Goal: Information Seeking & Learning: Learn about a topic

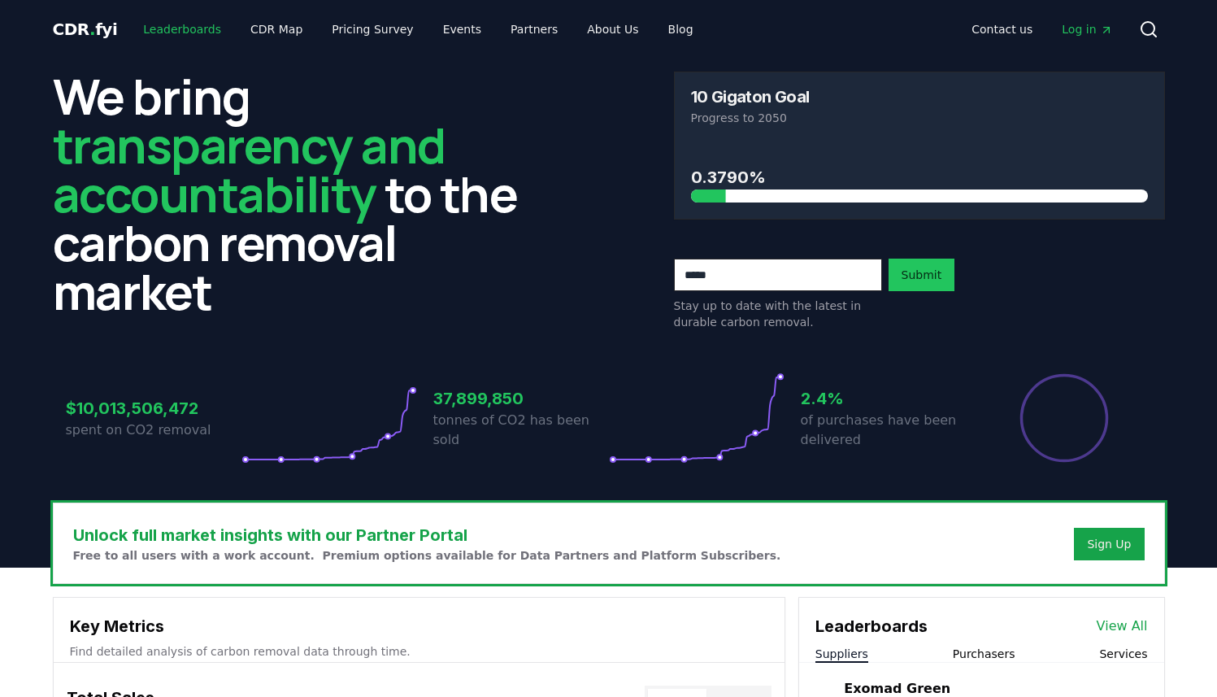
click at [181, 28] on link "Leaderboards" at bounding box center [182, 29] width 104 height 29
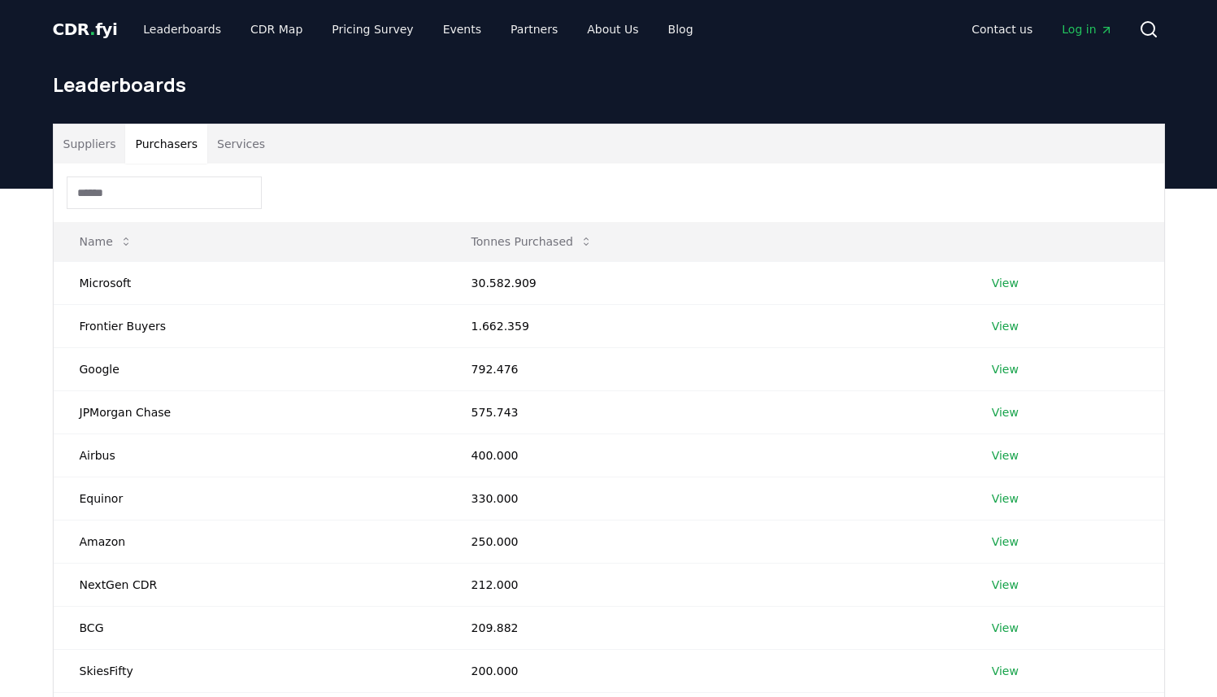
click at [168, 142] on button "Purchasers" at bounding box center [166, 143] width 82 height 39
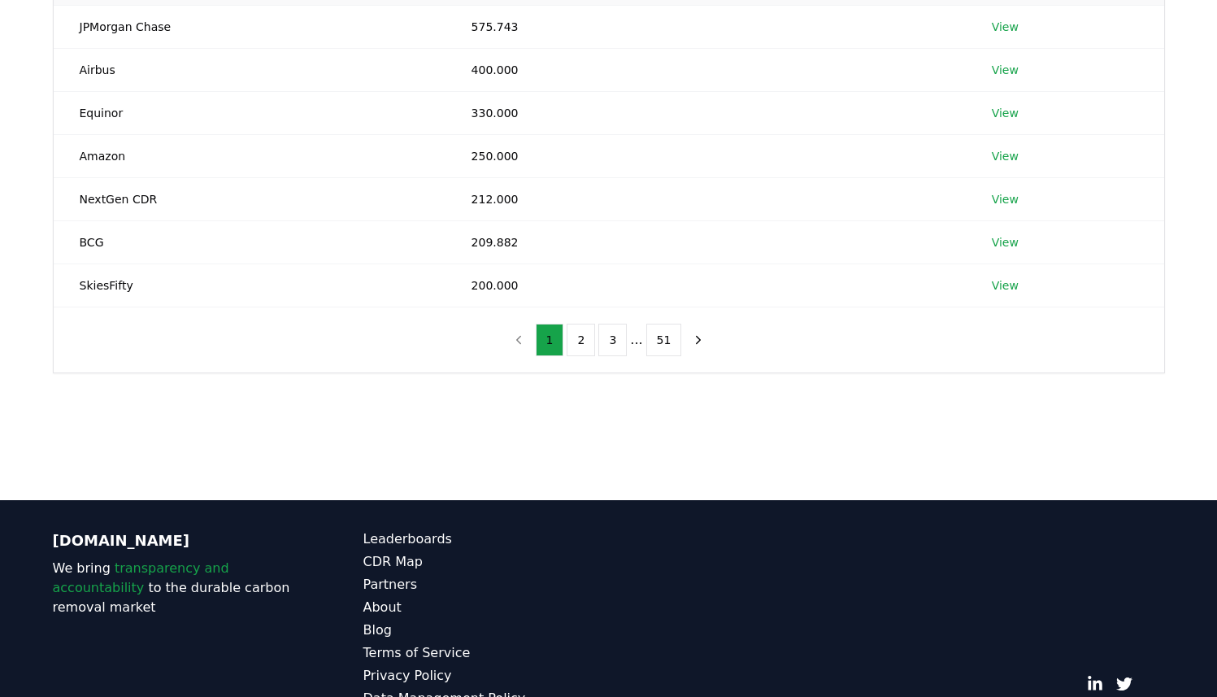
scroll to position [153, 0]
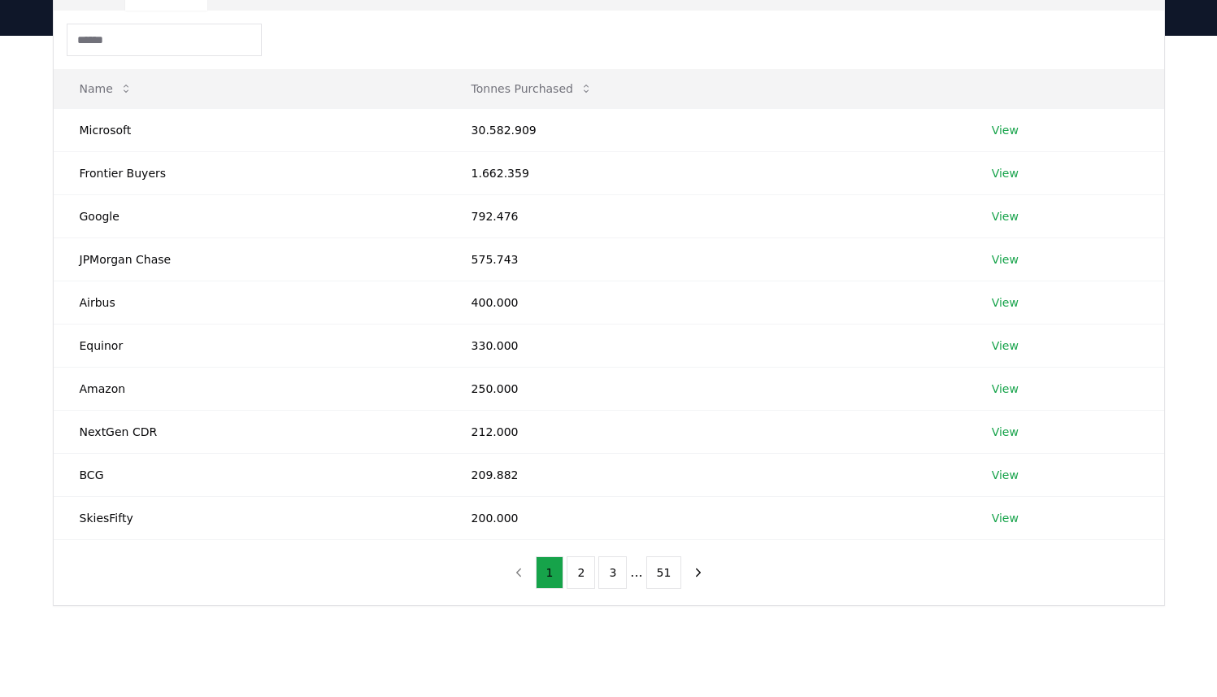
click at [568, 578] on ul "1 2 3 ... 51" at bounding box center [609, 572] width 146 height 33
click at [576, 577] on button "2" at bounding box center [581, 572] width 28 height 33
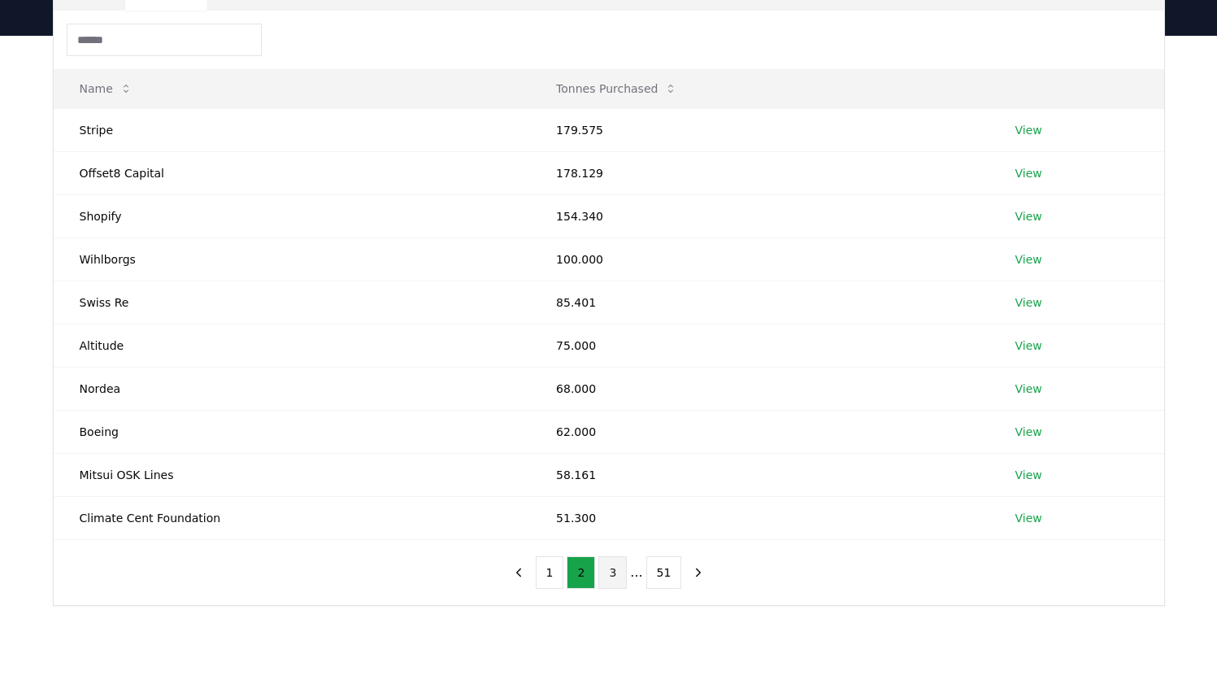
click at [619, 572] on button "3" at bounding box center [612, 572] width 28 height 33
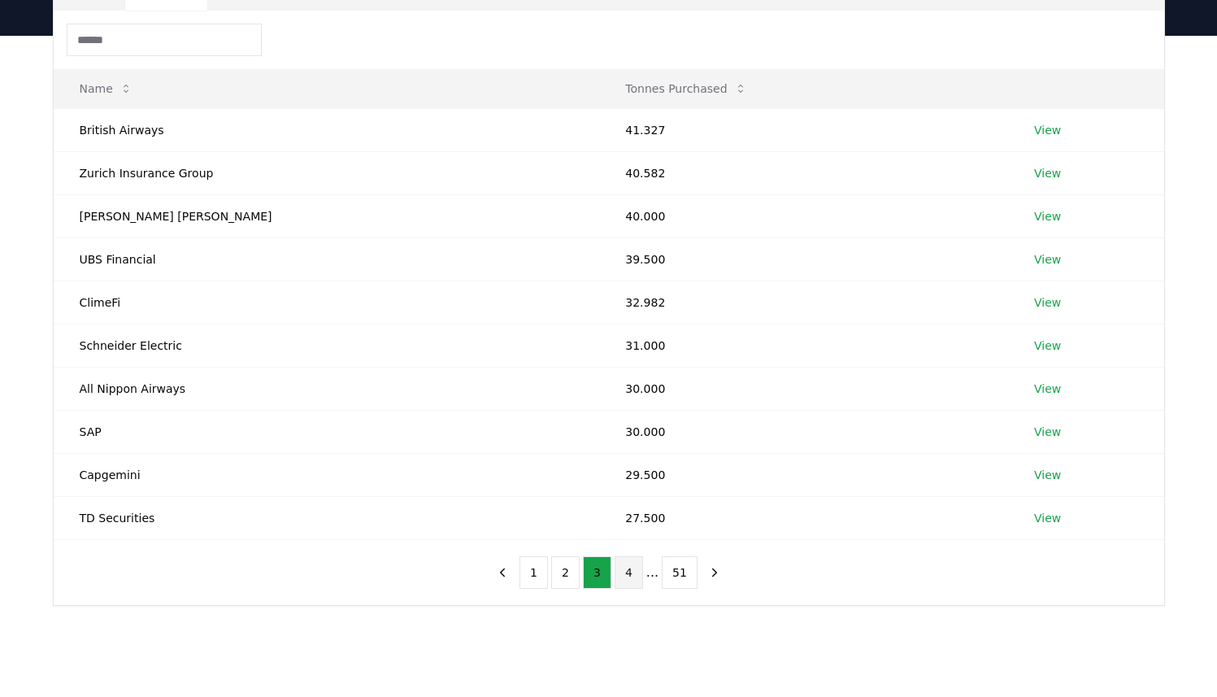
click at [627, 572] on button "4" at bounding box center [629, 572] width 28 height 33
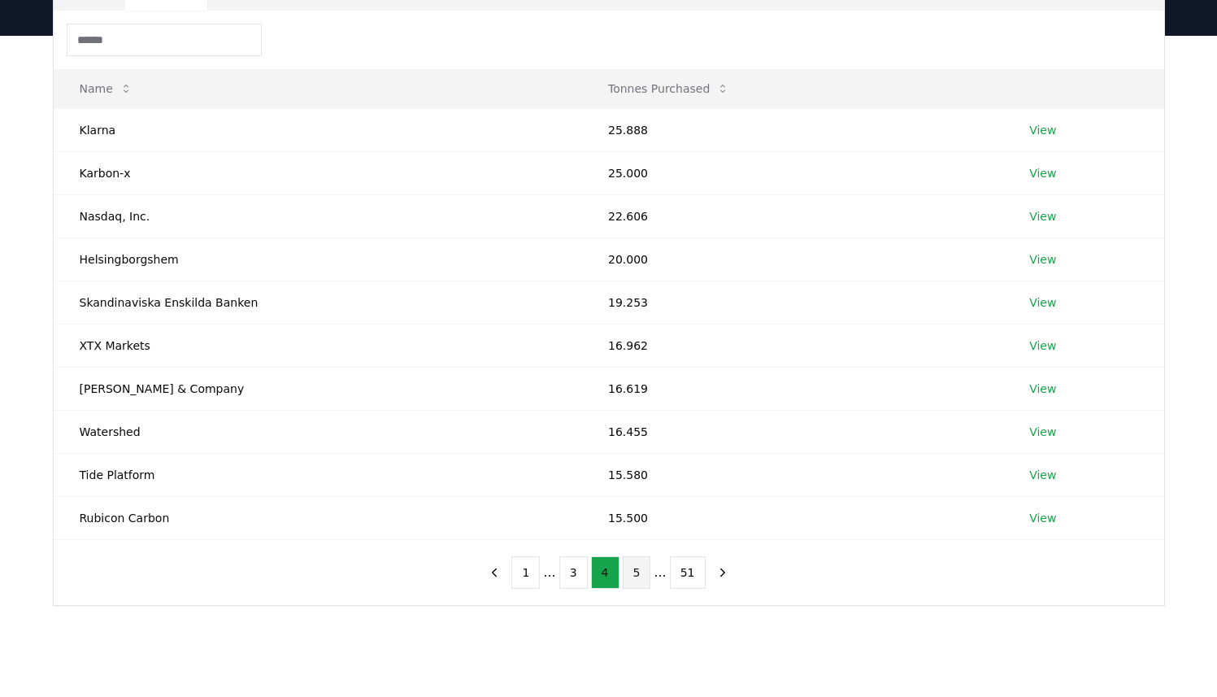
click at [642, 576] on button "5" at bounding box center [637, 572] width 28 height 33
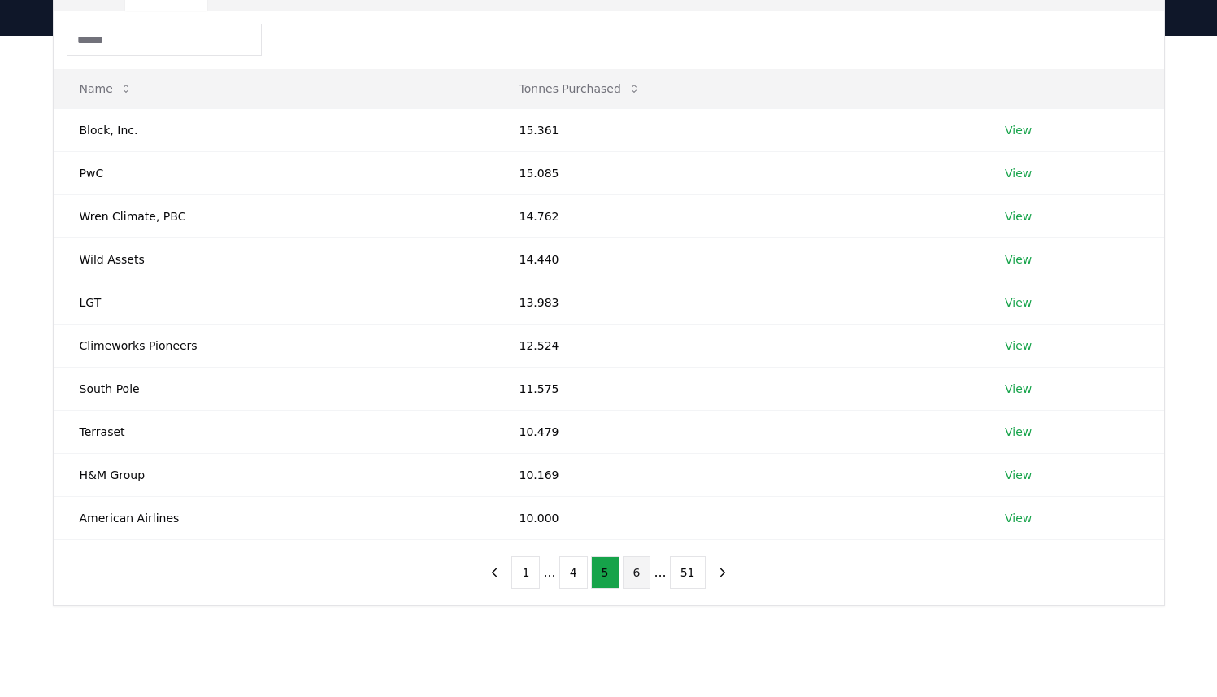
click at [638, 572] on button "6" at bounding box center [637, 572] width 28 height 33
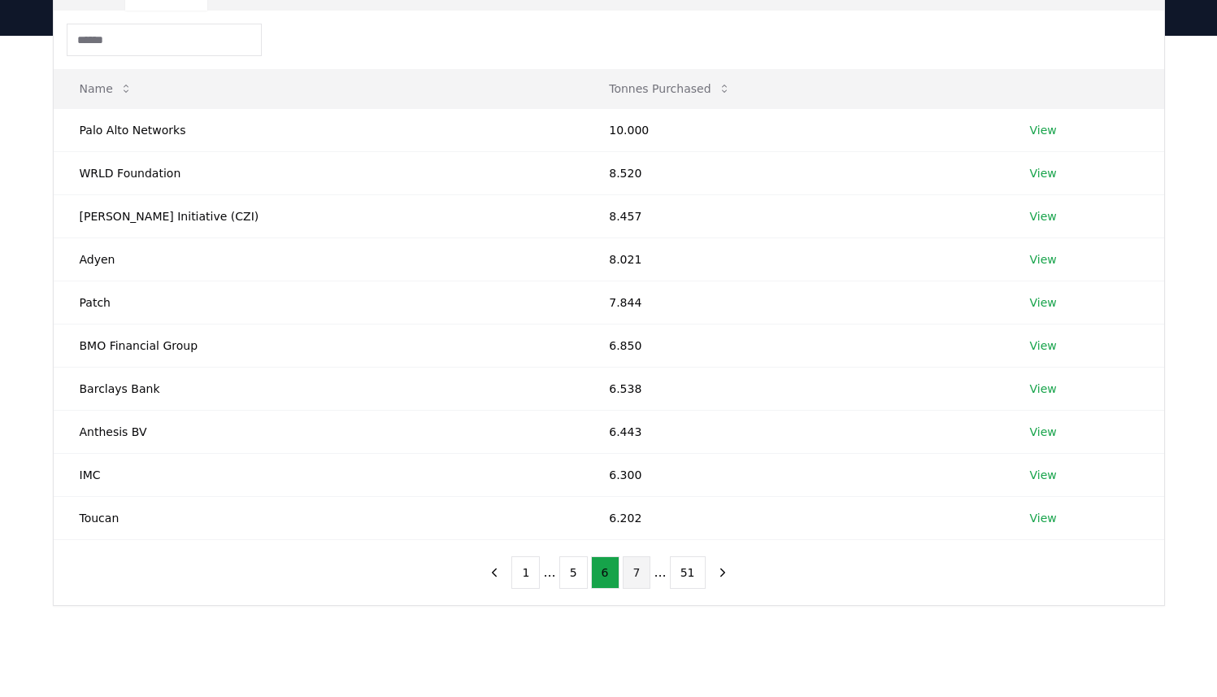
click at [640, 573] on button "7" at bounding box center [637, 572] width 28 height 33
click at [644, 576] on button "8" at bounding box center [637, 572] width 28 height 33
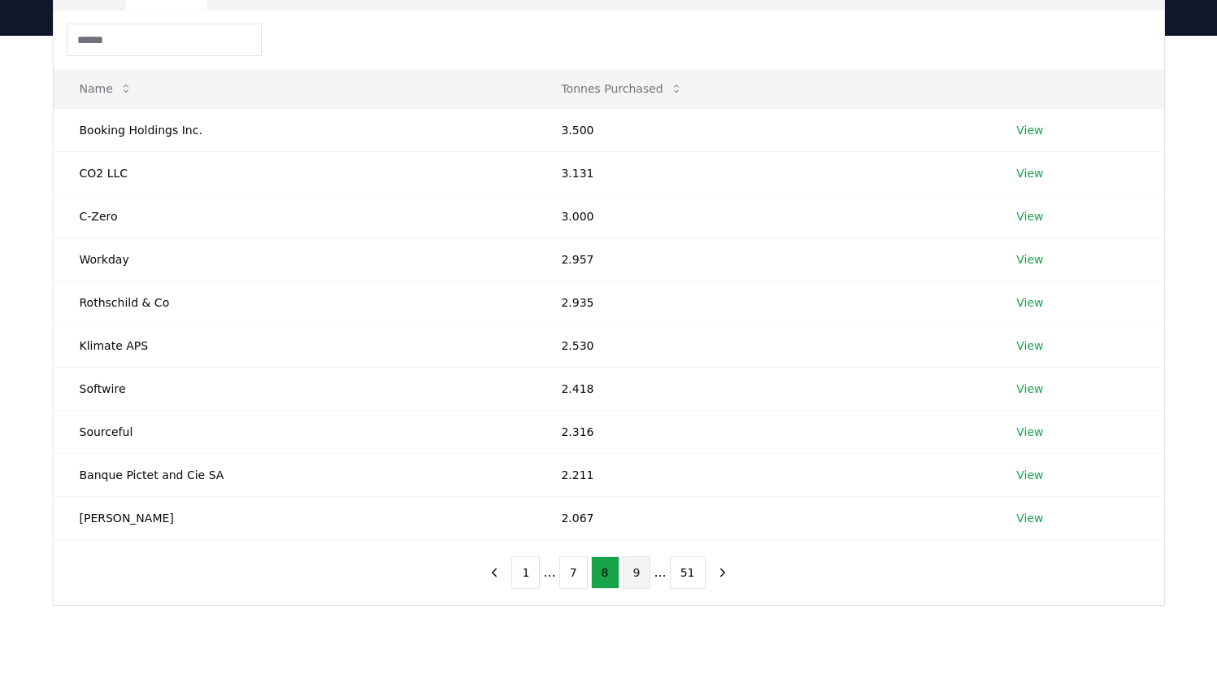
click at [644, 576] on button "9" at bounding box center [637, 572] width 28 height 33
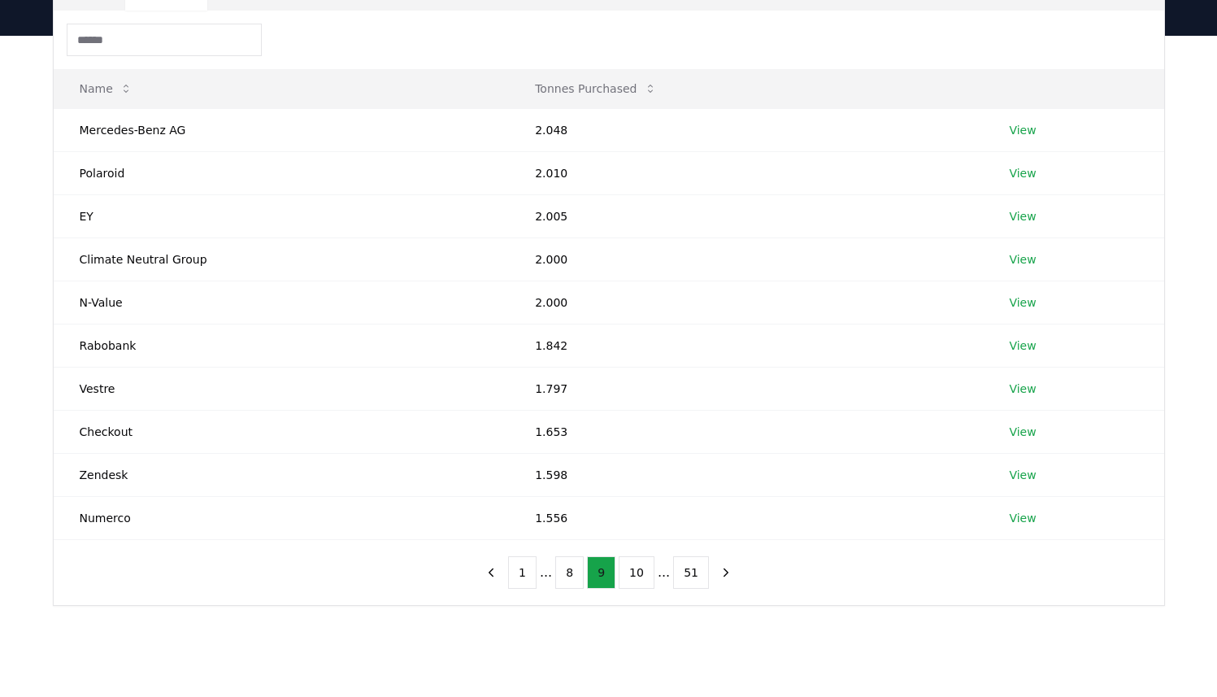
click at [644, 576] on button "10" at bounding box center [637, 572] width 36 height 33
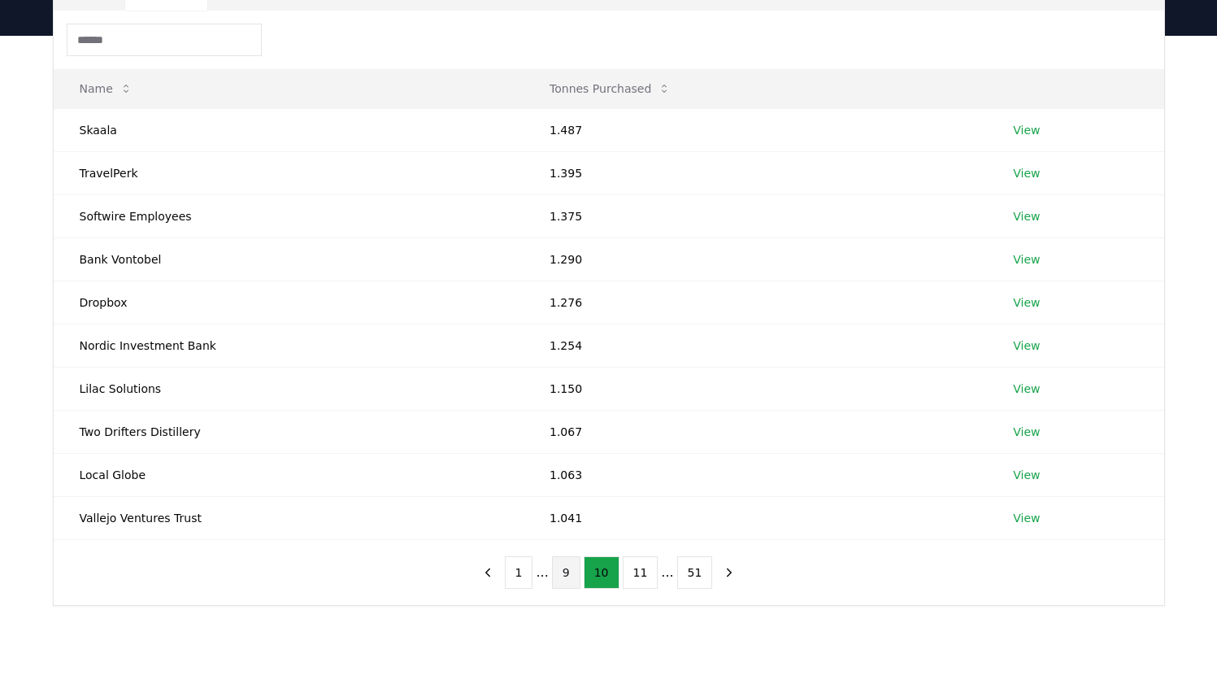
click at [644, 576] on button "11" at bounding box center [641, 572] width 36 height 33
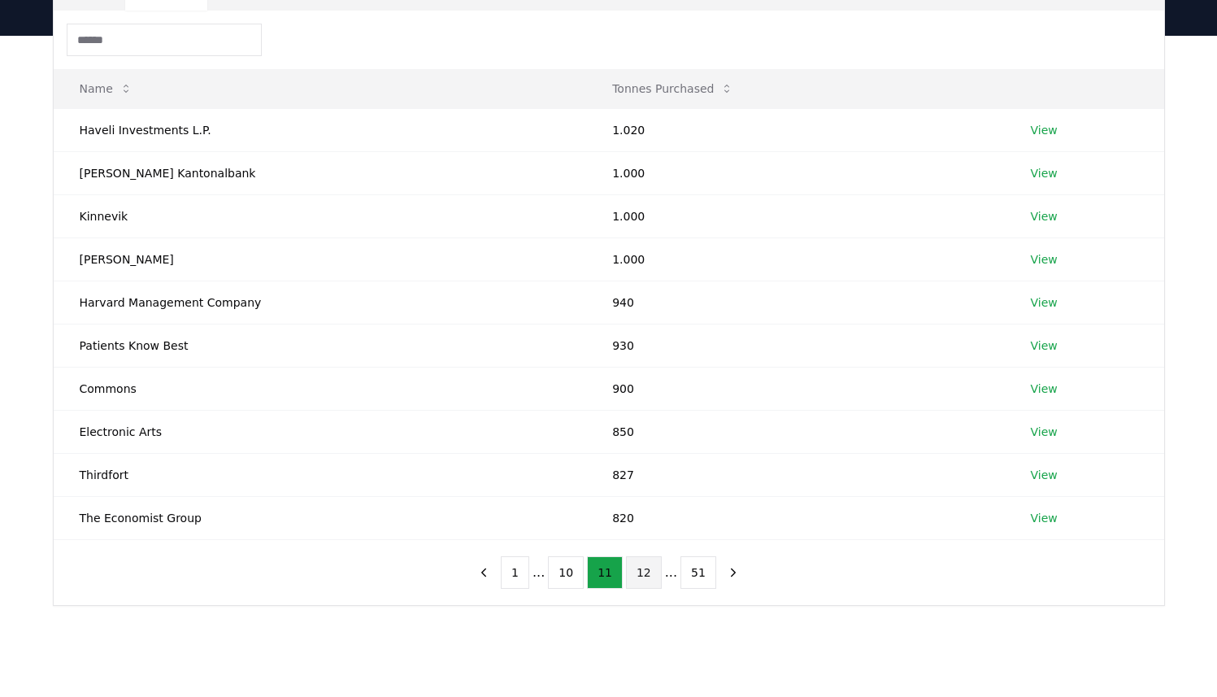
click at [646, 576] on button "12" at bounding box center [644, 572] width 36 height 33
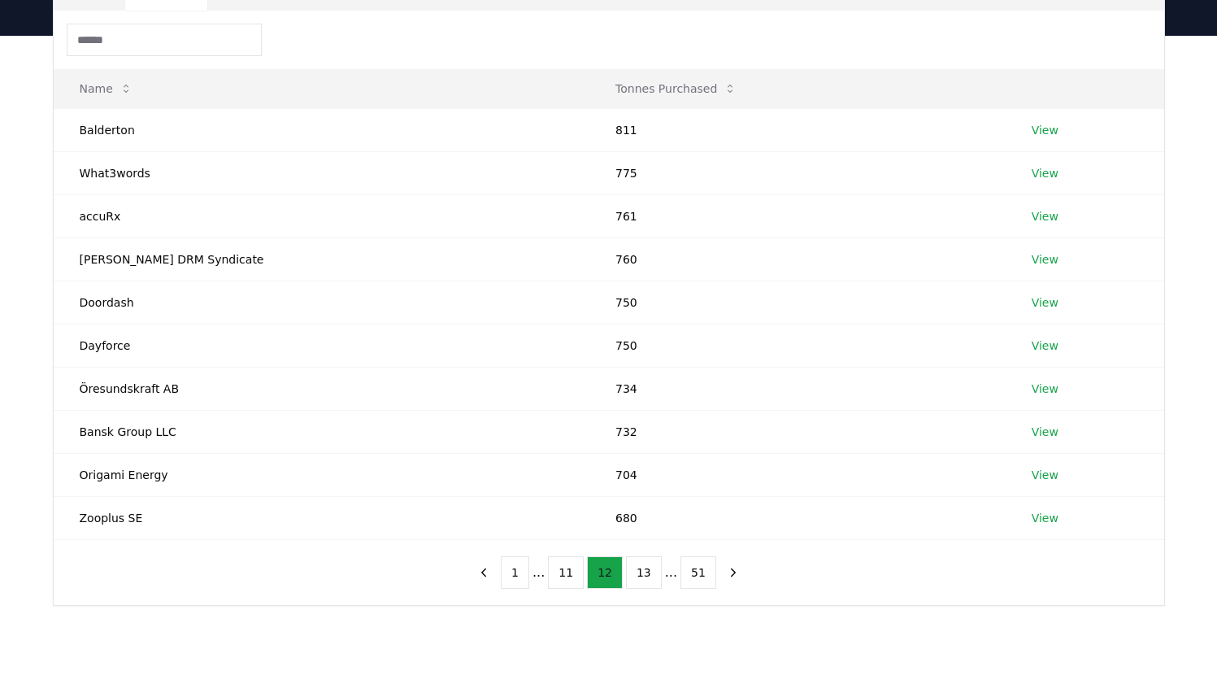
click at [646, 576] on button "13" at bounding box center [644, 572] width 36 height 33
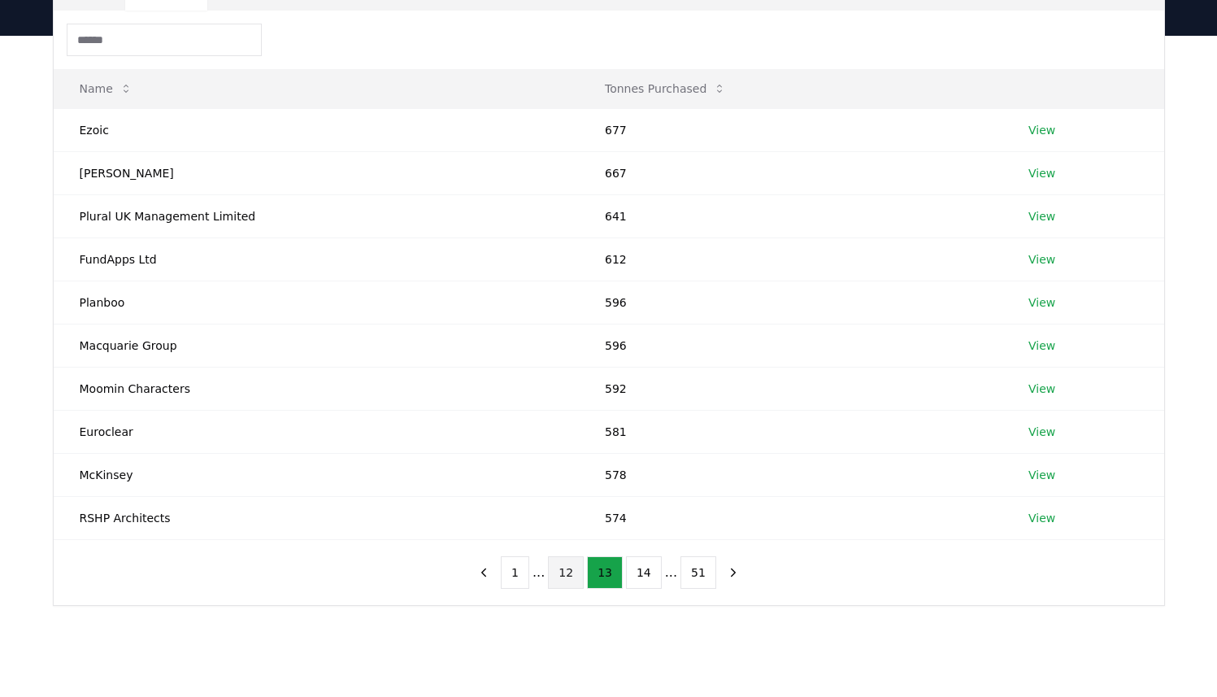
click at [580, 568] on button "12" at bounding box center [566, 572] width 36 height 33
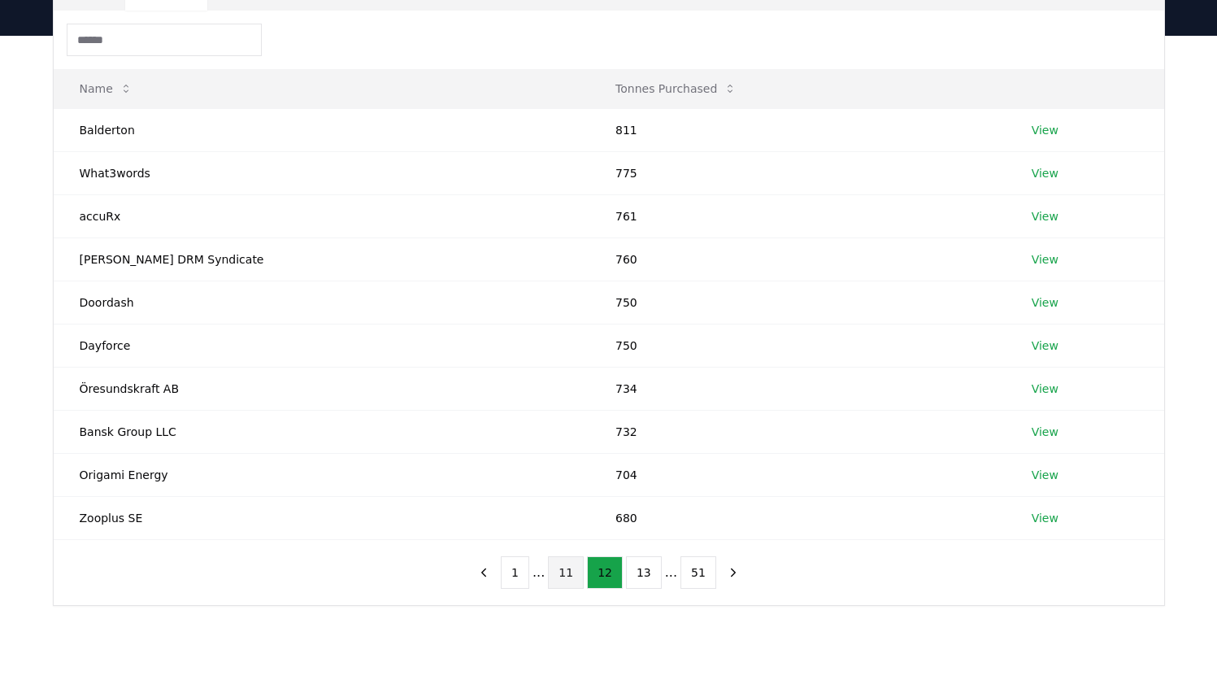
click at [577, 571] on button "11" at bounding box center [566, 572] width 36 height 33
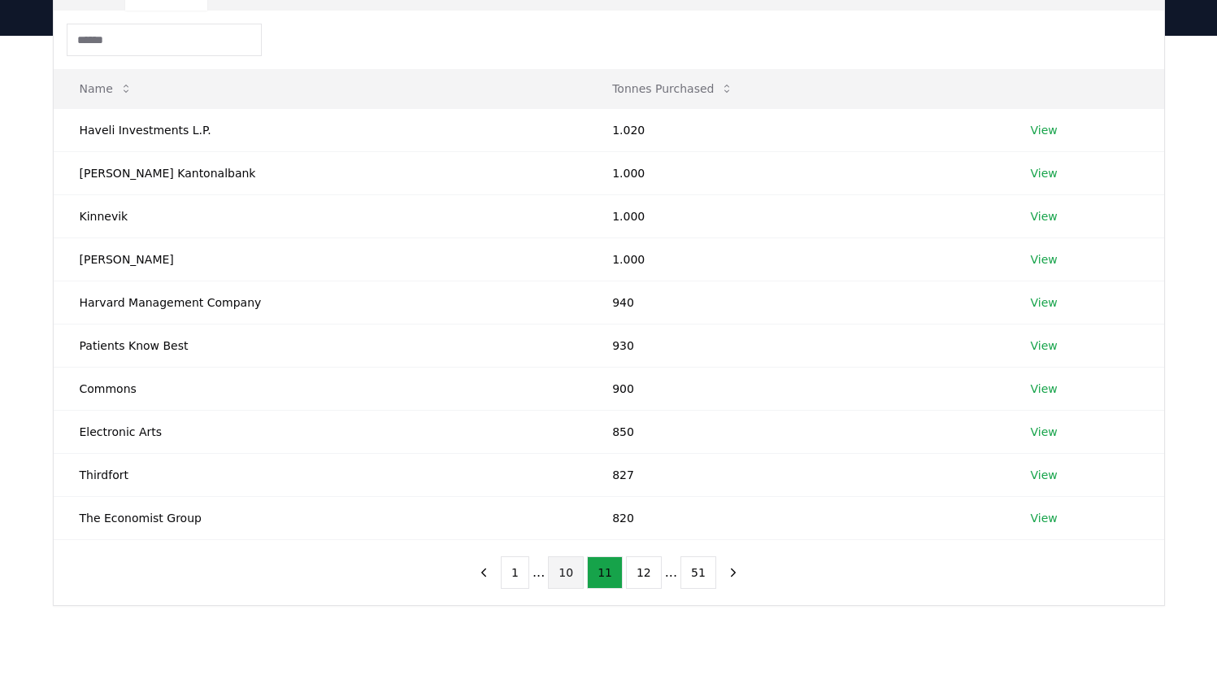
click at [573, 575] on button "10" at bounding box center [566, 572] width 36 height 33
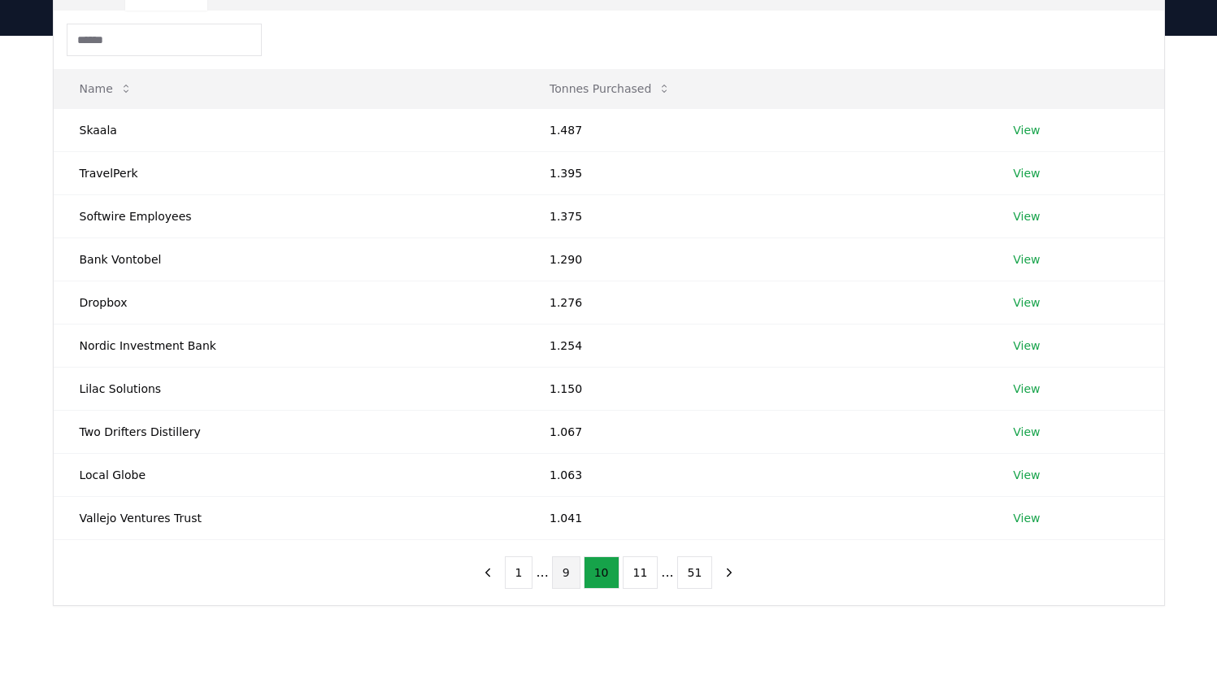
click at [564, 575] on button "9" at bounding box center [566, 572] width 28 height 33
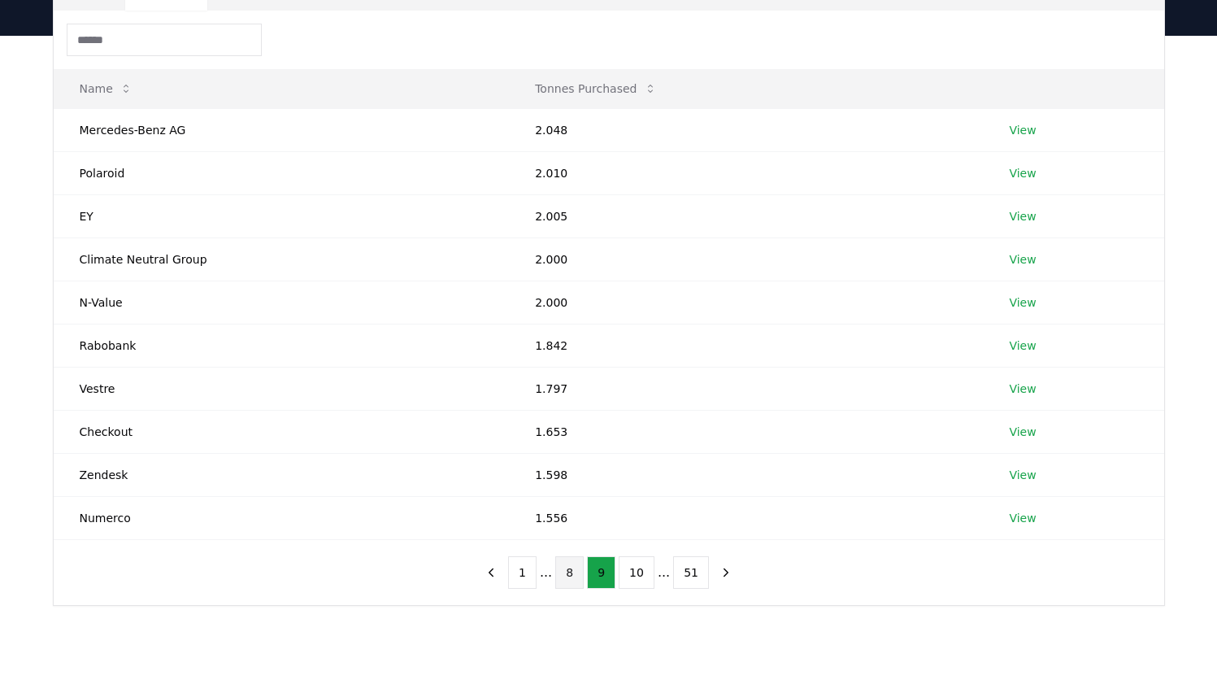
click at [562, 575] on button "8" at bounding box center [569, 572] width 28 height 33
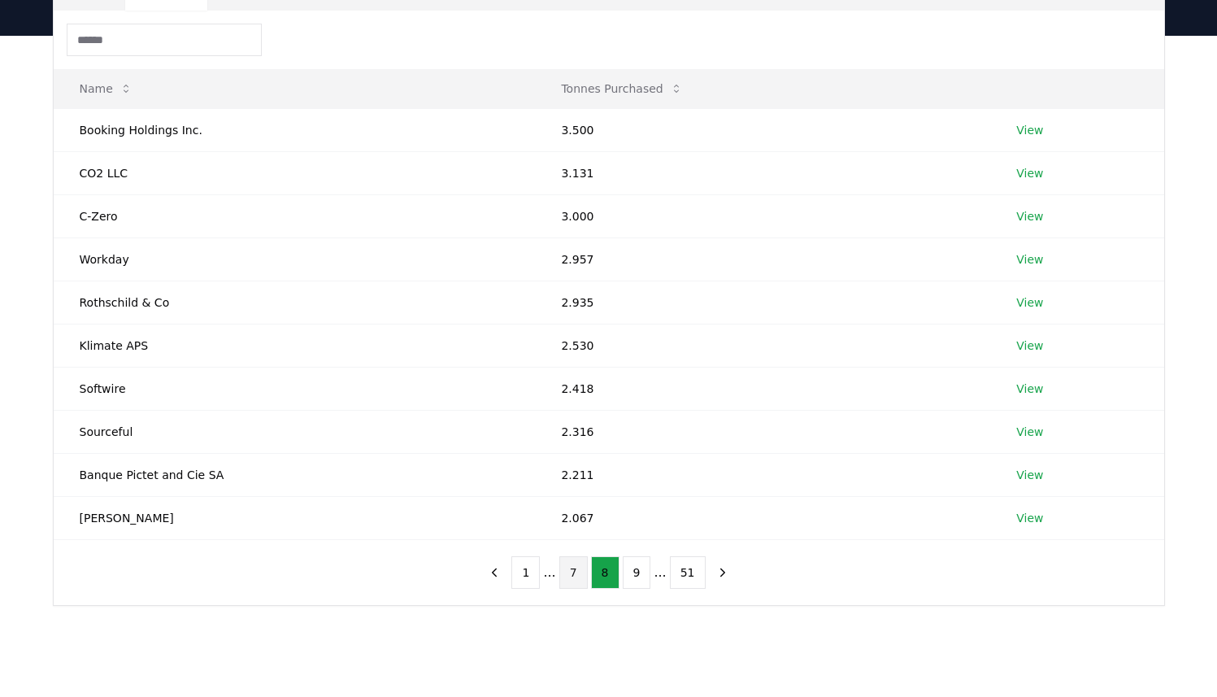
click at [576, 576] on button "7" at bounding box center [573, 572] width 28 height 33
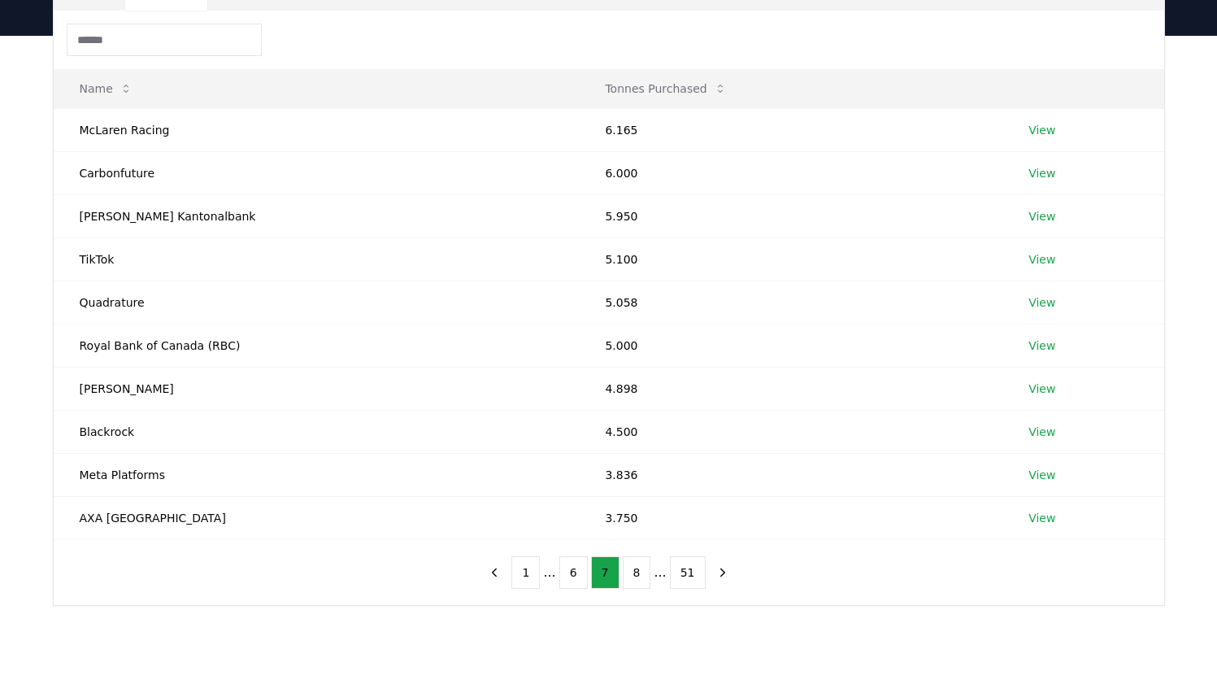
click at [122, 33] on input at bounding box center [164, 40] width 195 height 33
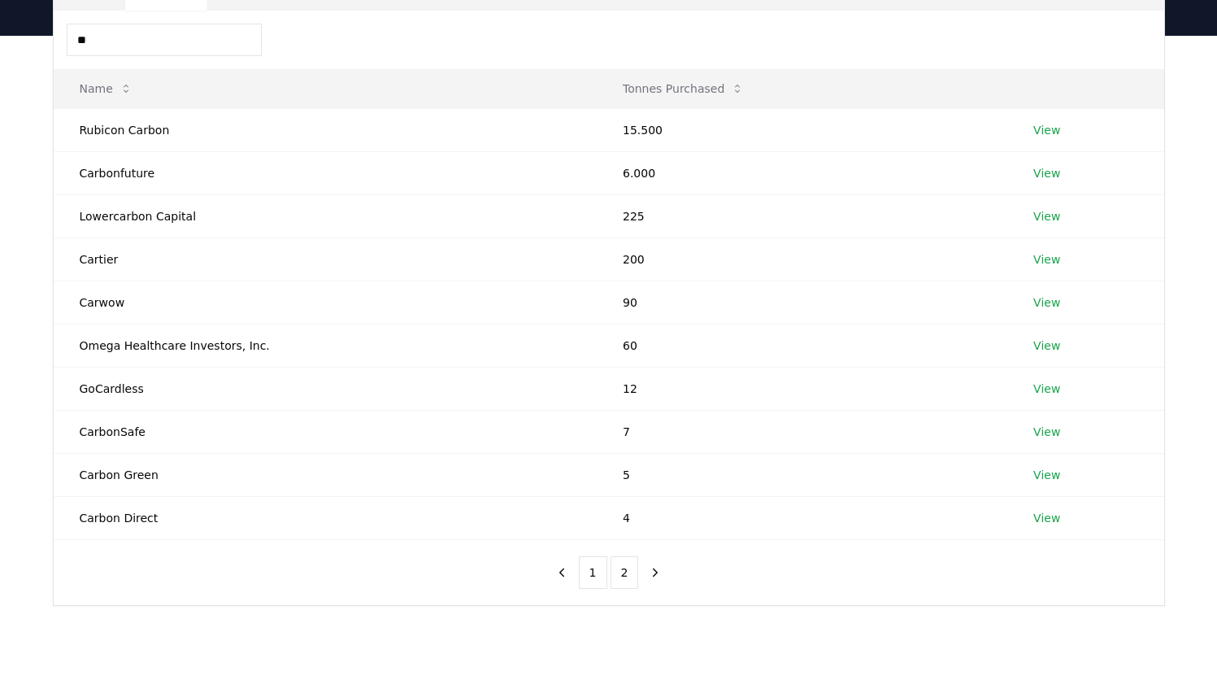
type input "*"
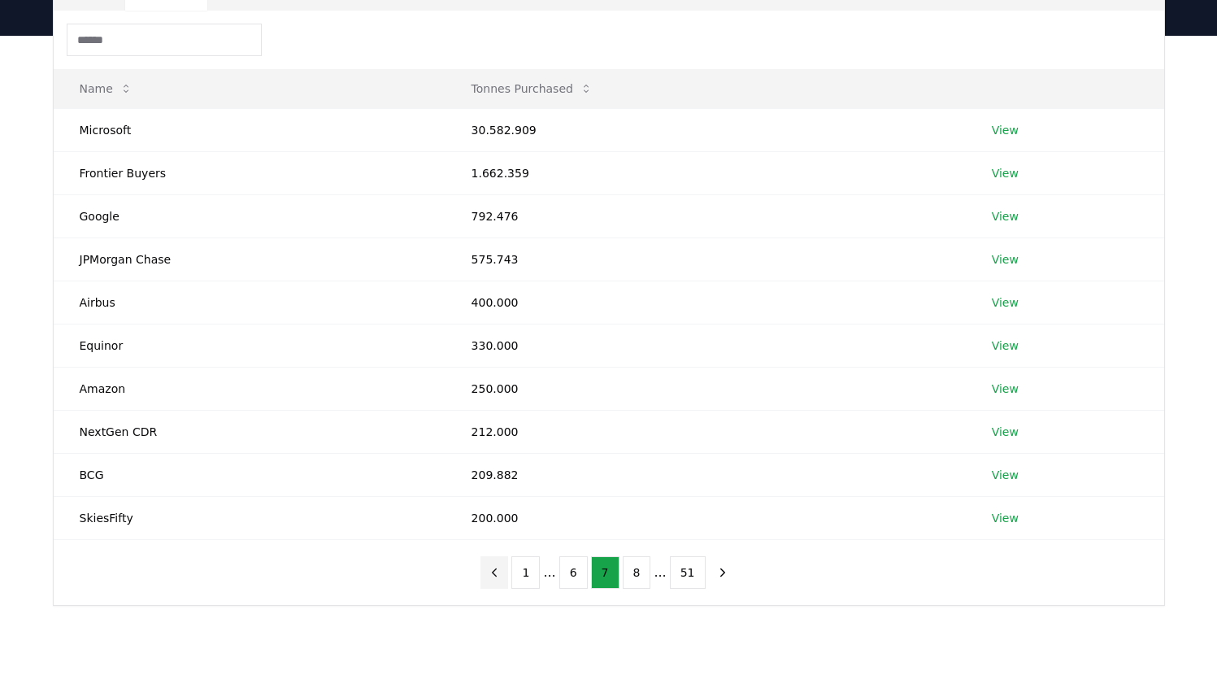
click at [502, 575] on icon "previous page" at bounding box center [494, 572] width 15 height 15
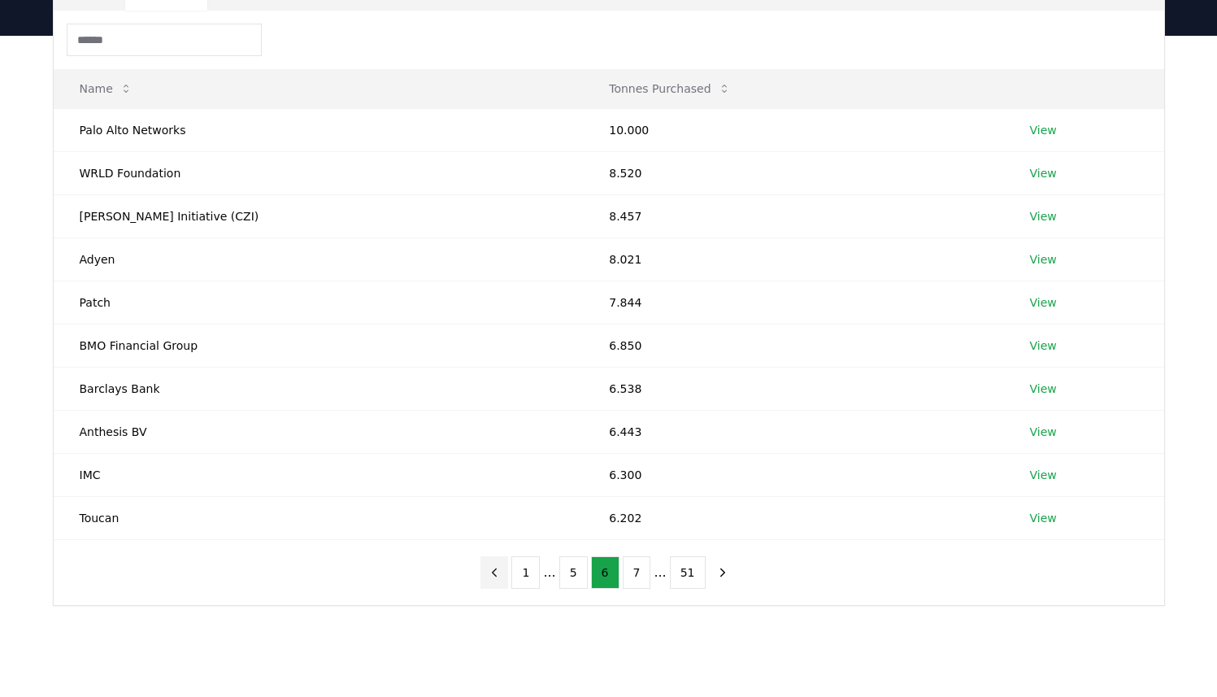
click at [502, 575] on icon "previous page" at bounding box center [494, 572] width 15 height 15
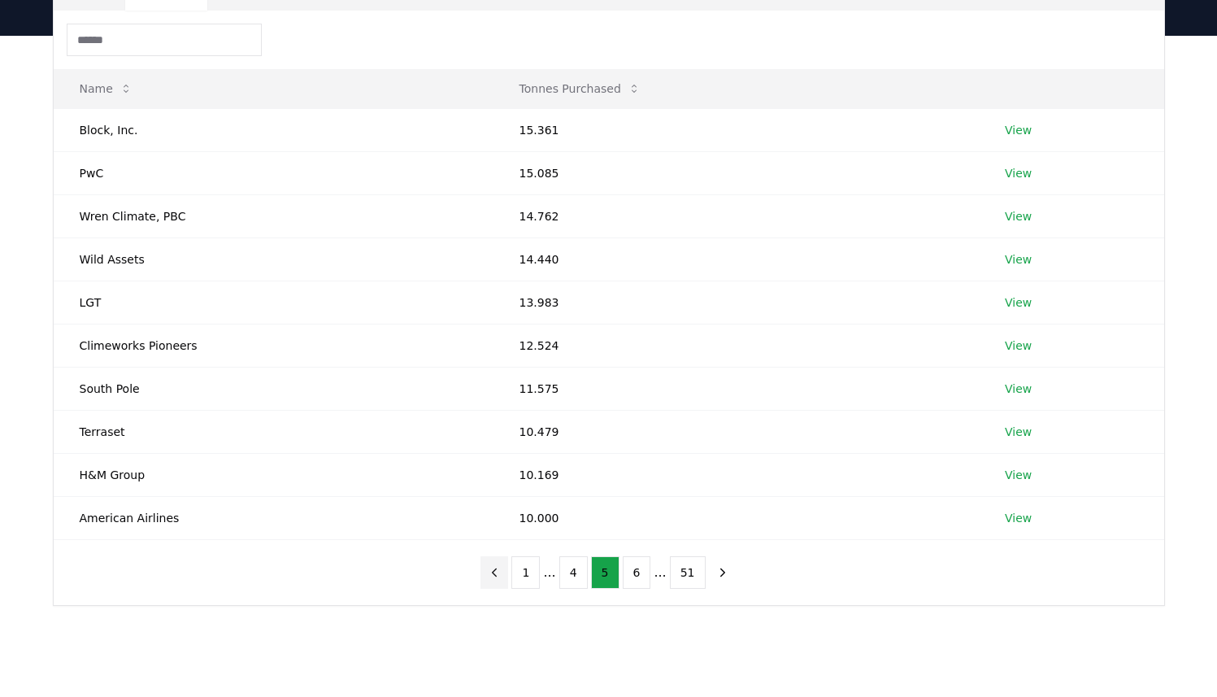
click at [502, 575] on icon "previous page" at bounding box center [494, 572] width 15 height 15
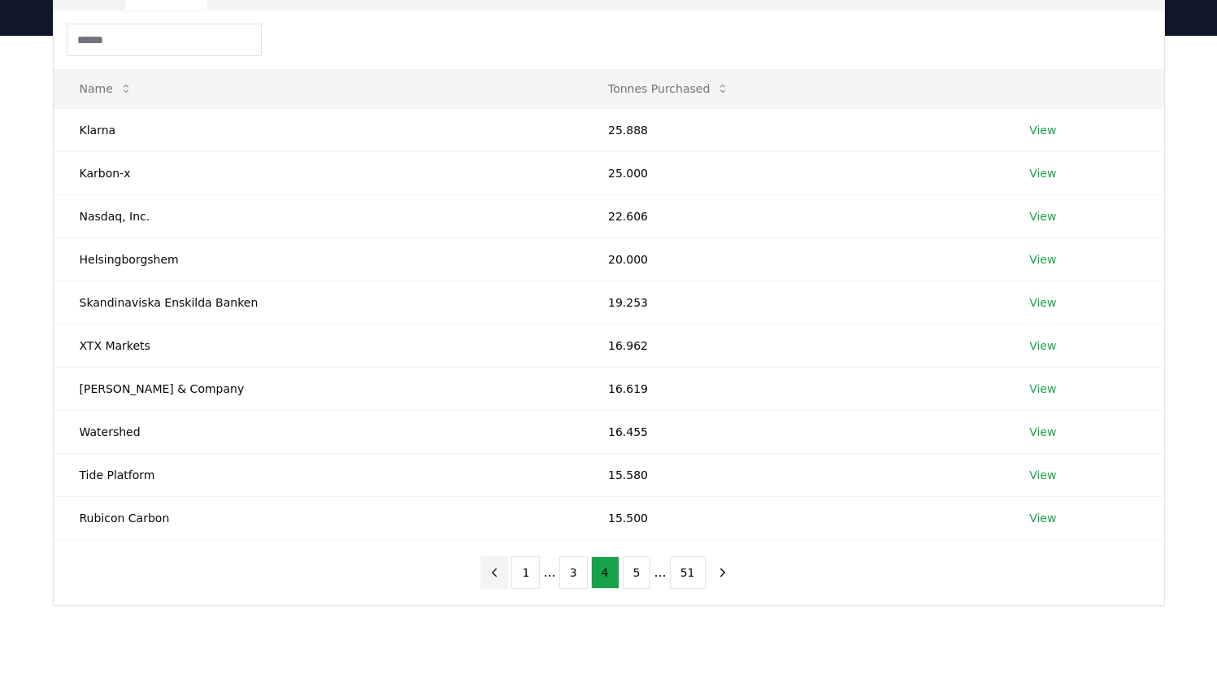
click at [502, 575] on icon "previous page" at bounding box center [494, 572] width 15 height 15
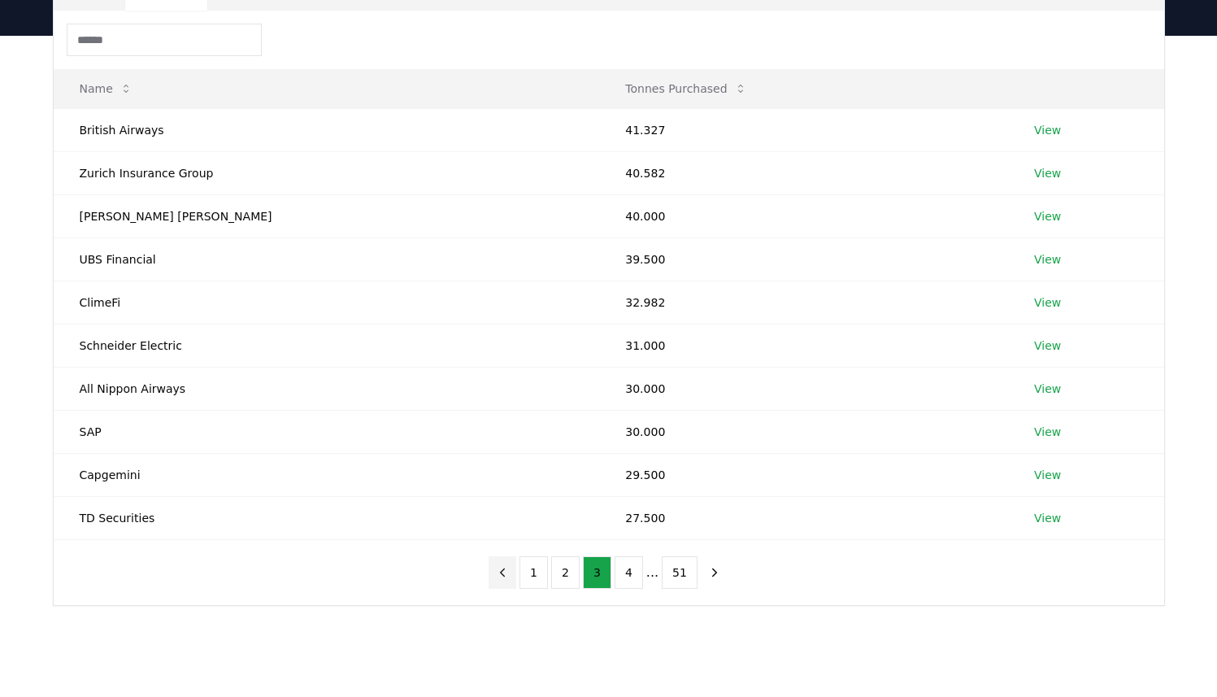
click at [502, 575] on icon "previous page" at bounding box center [502, 572] width 15 height 15
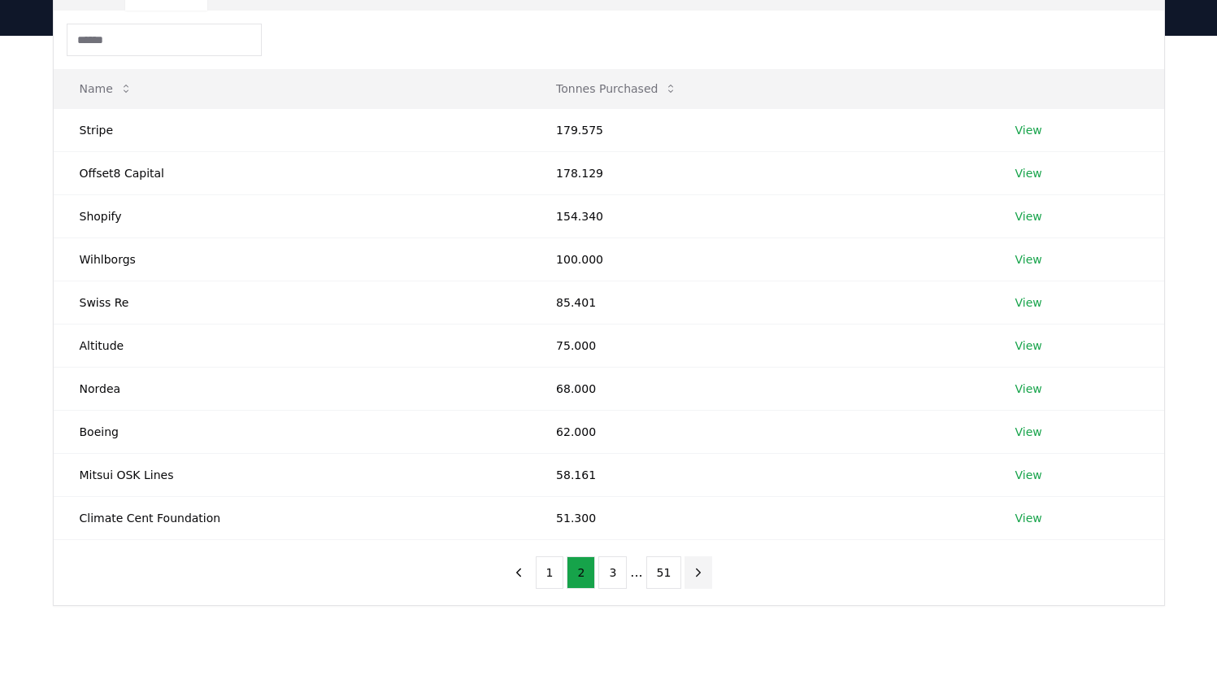
click at [691, 576] on icon "next page" at bounding box center [698, 572] width 15 height 15
